Goal: Task Accomplishment & Management: Use online tool/utility

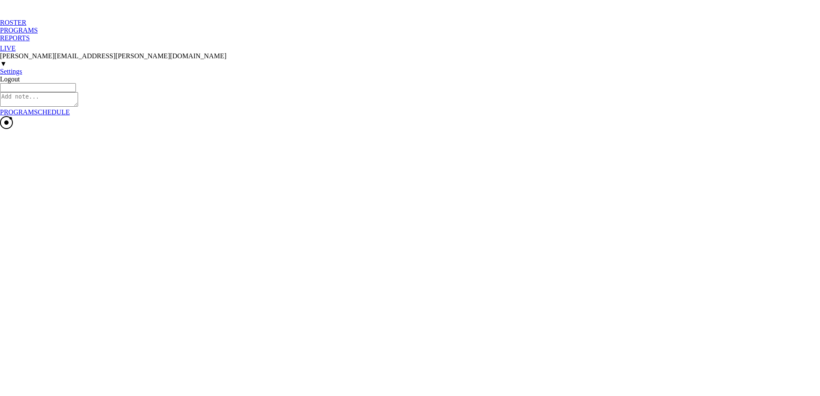
type input "Mens Basketball"
type textarea "x"
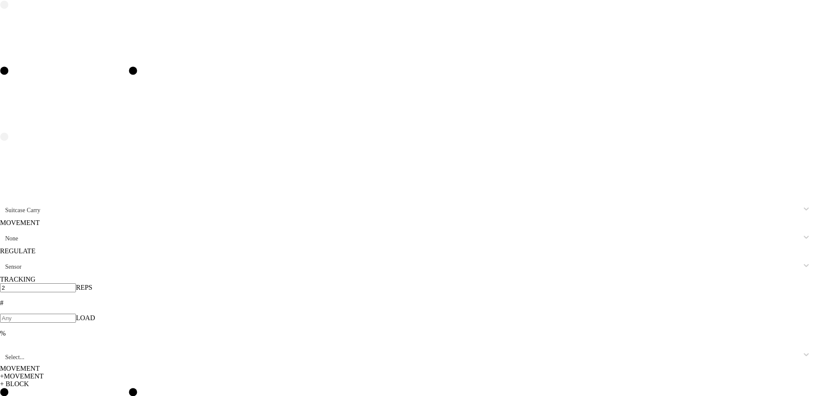
scroll to position [3077, 0]
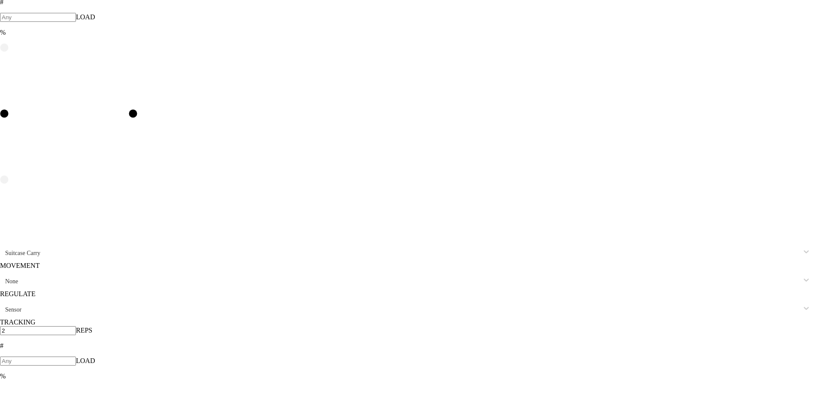
type input "DB b"
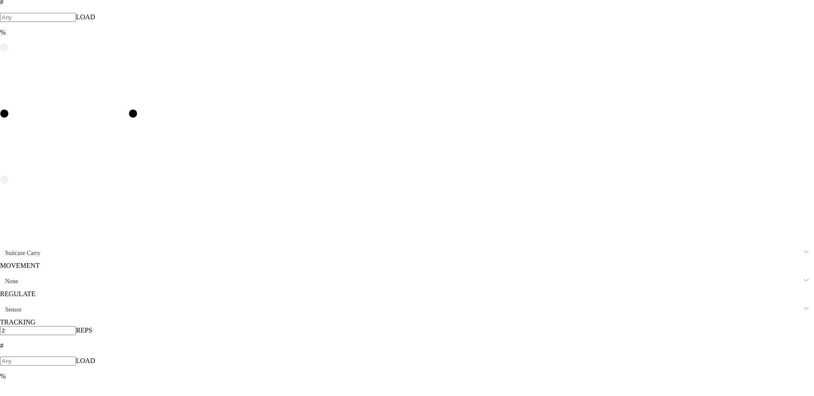
type input "8"
click at [44, 231] on div "DELETE" at bounding box center [43, 227] width 37 height 8
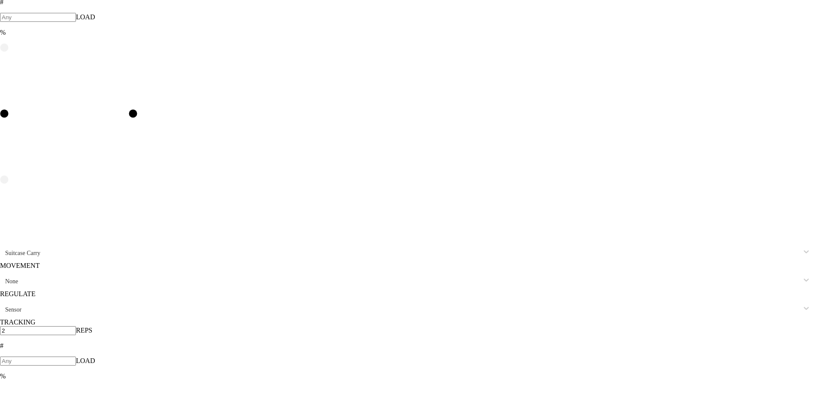
type input "3"
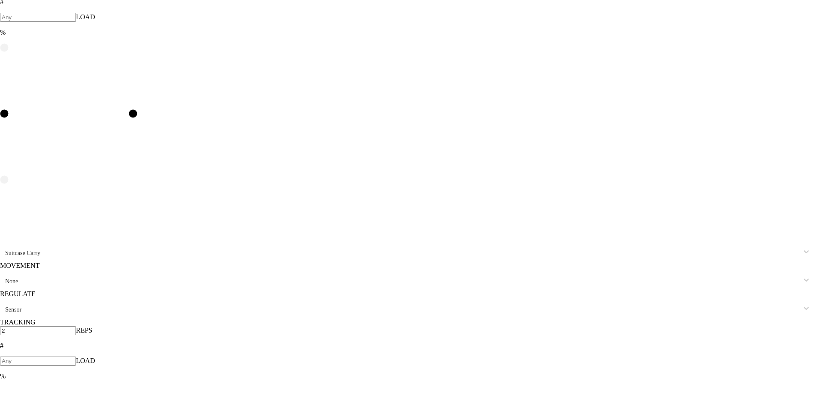
type input "3"
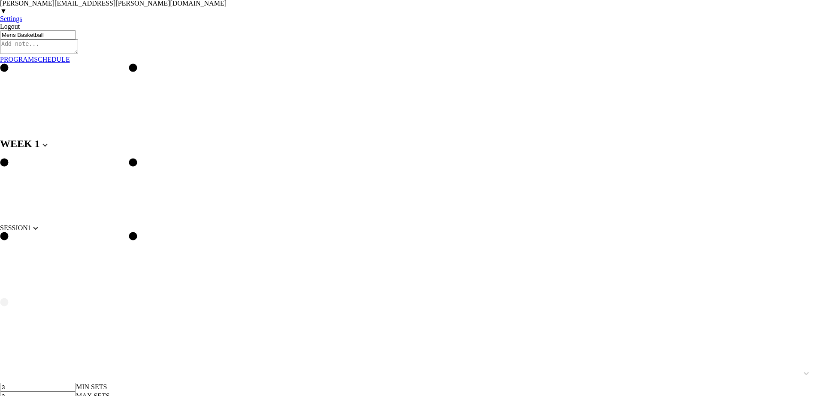
scroll to position [0, 0]
